Goal: Information Seeking & Learning: Learn about a topic

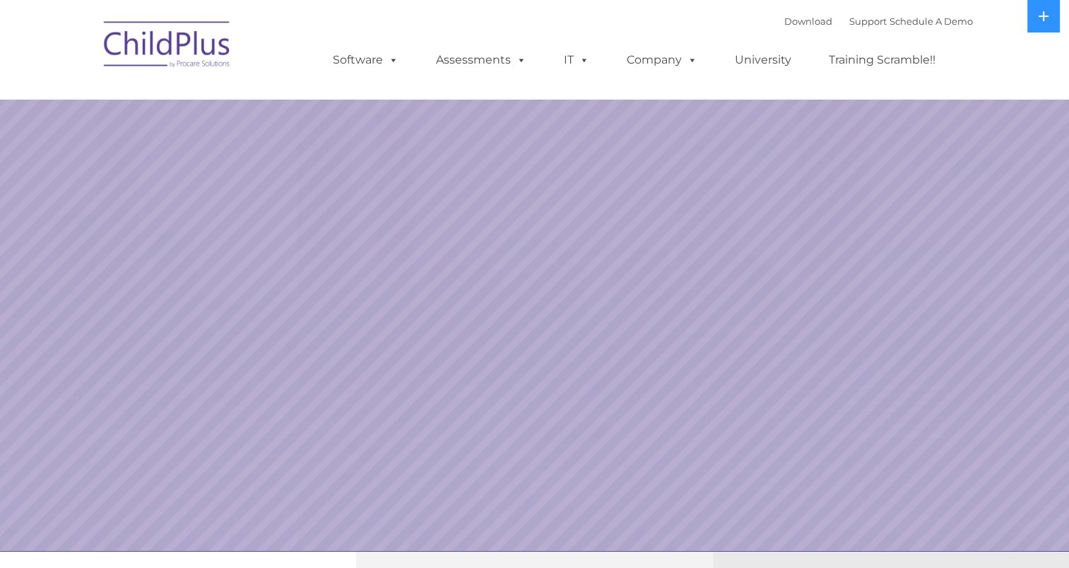
select select "MEDIUM"
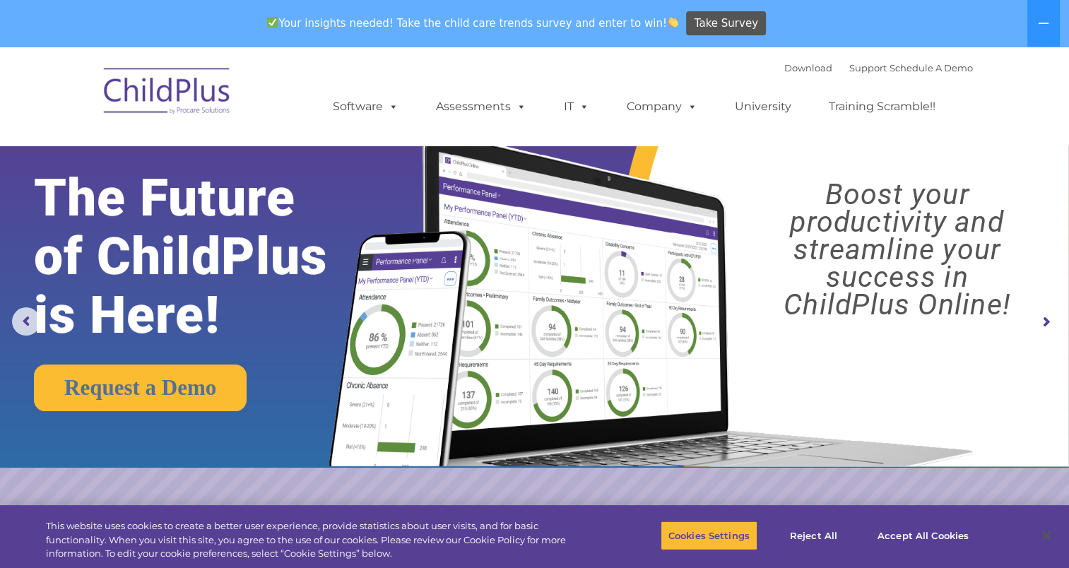
click at [153, 88] on img at bounding box center [167, 93] width 141 height 71
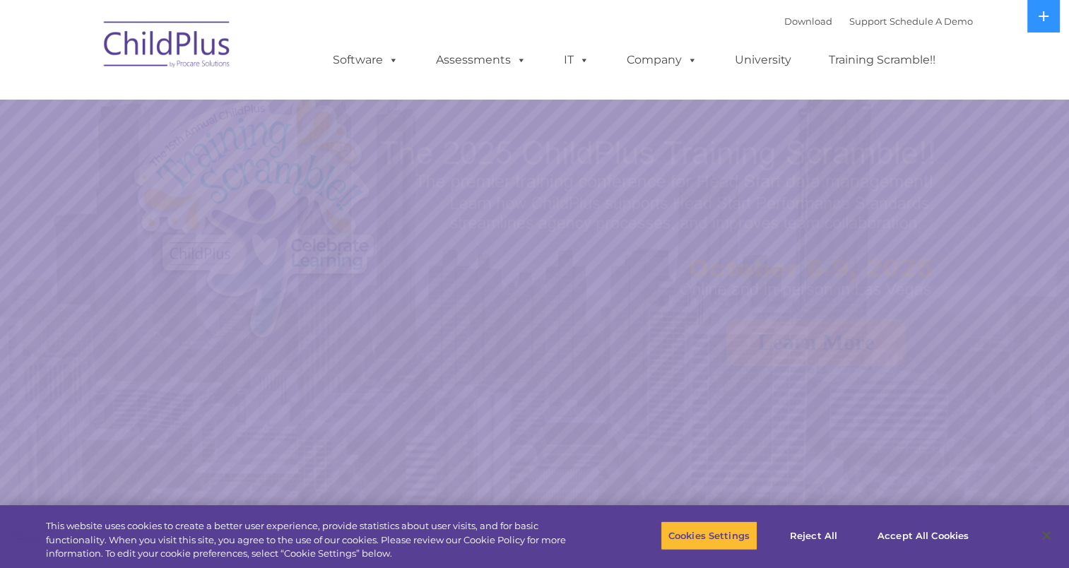
select select "MEDIUM"
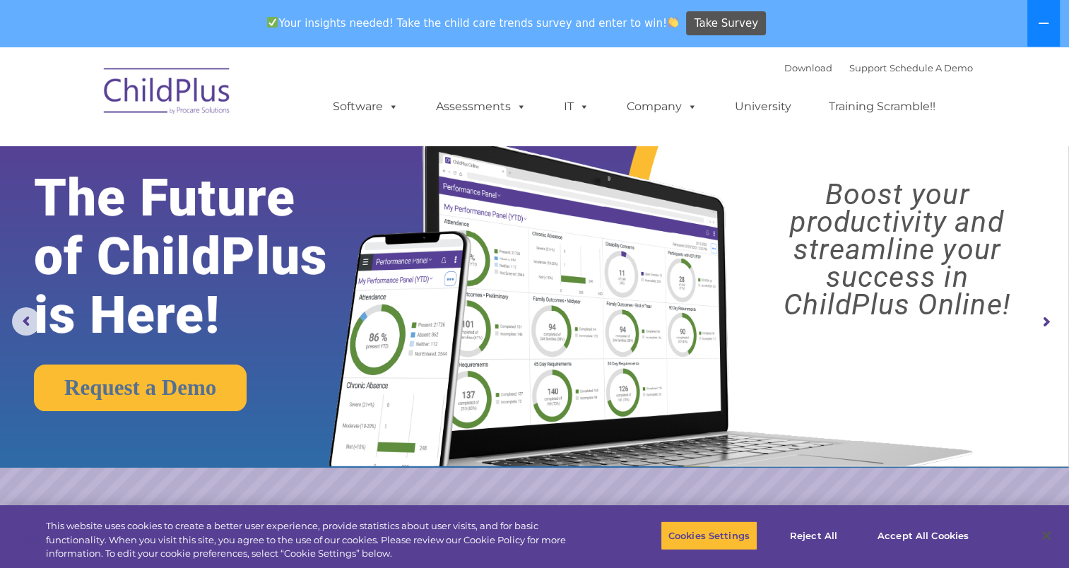
click at [1051, 24] on button at bounding box center [1043, 23] width 32 height 47
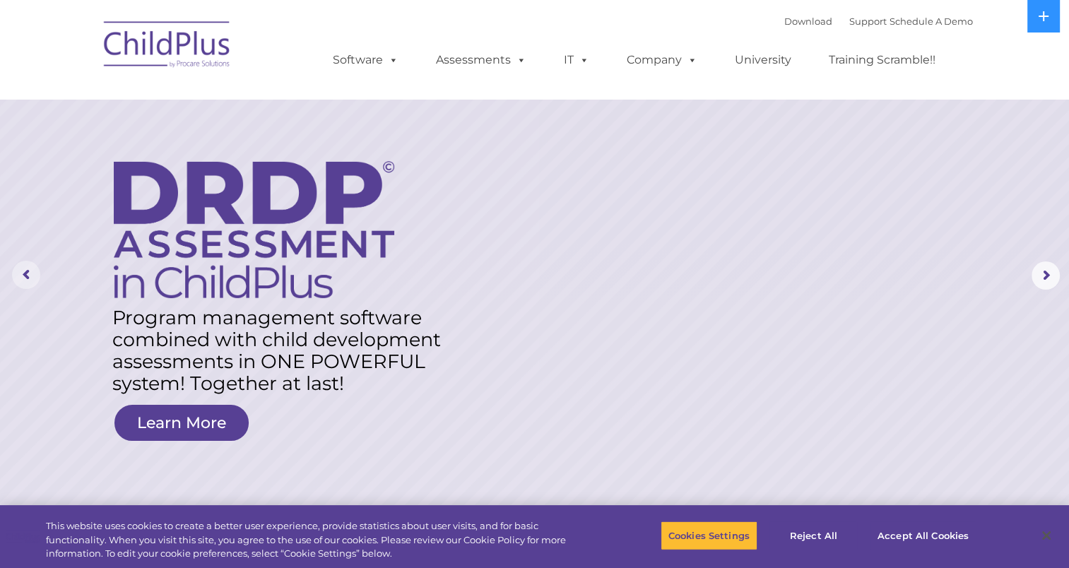
click at [22, 275] on rs-arrow at bounding box center [26, 275] width 28 height 28
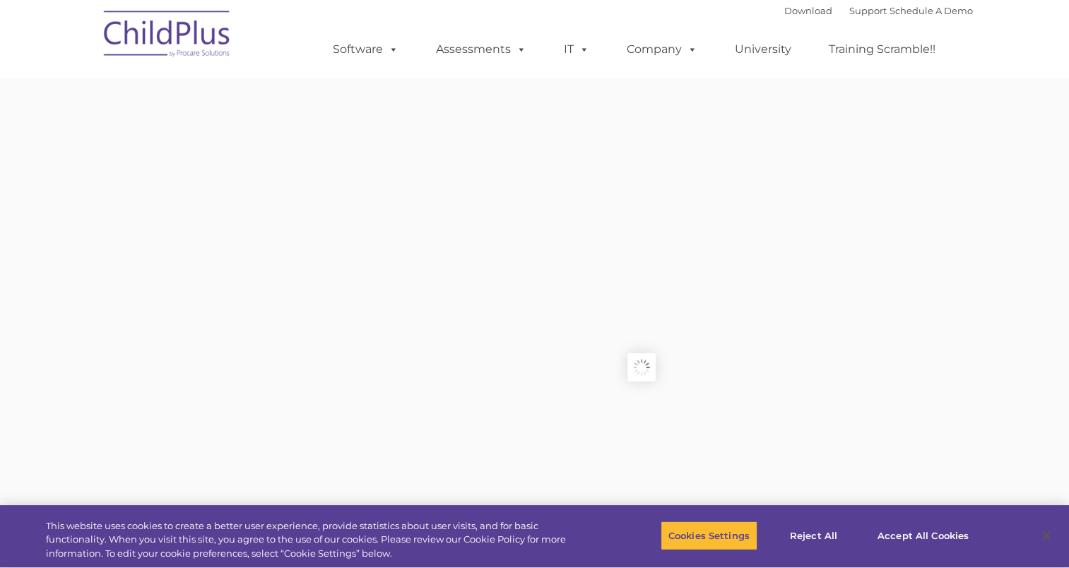
type input ""
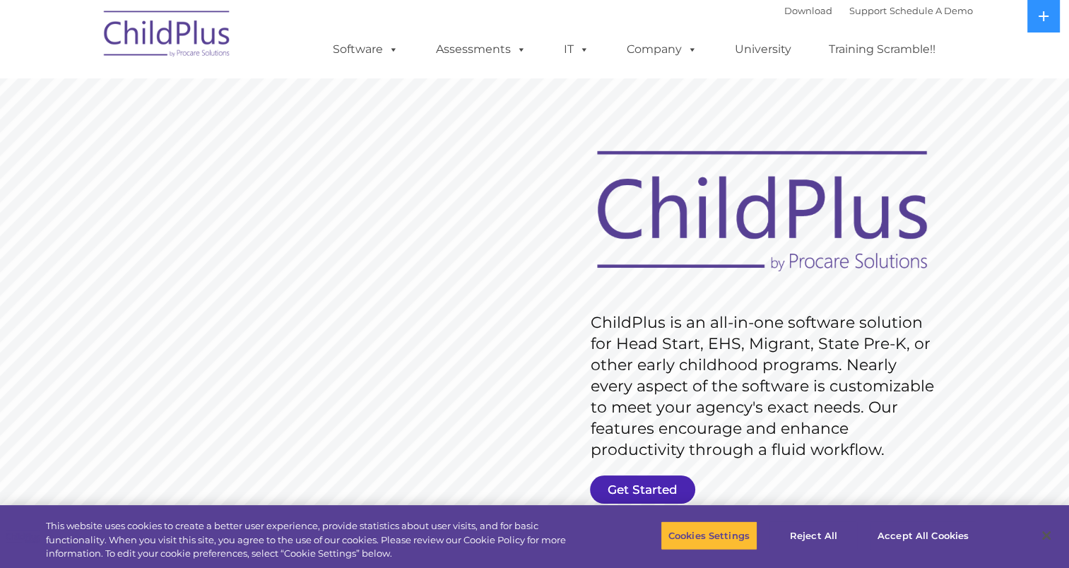
click at [661, 492] on link "Get Started" at bounding box center [642, 489] width 105 height 28
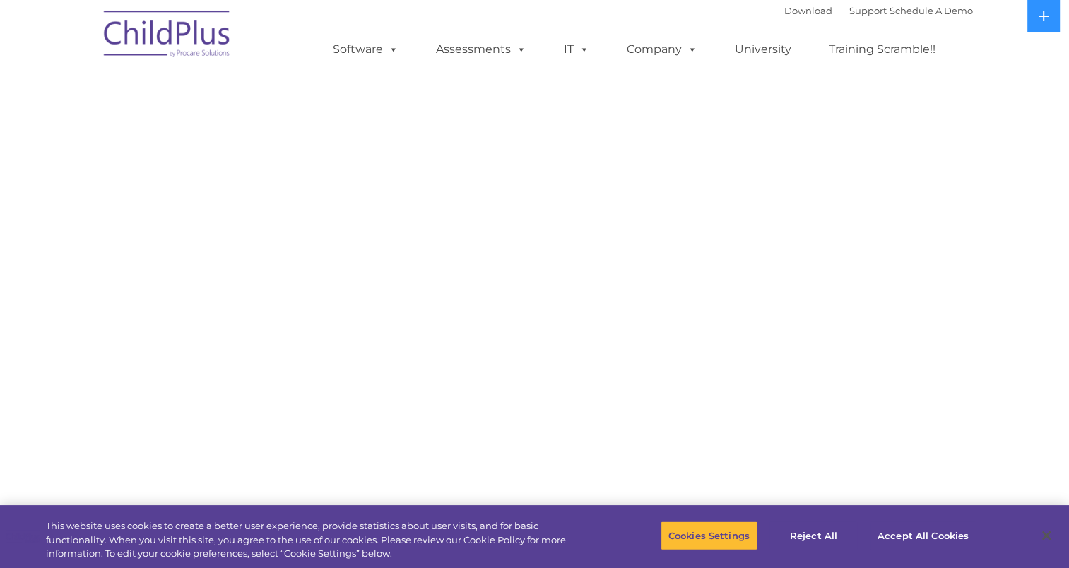
select select "MEDIUM"
